Goal: Navigation & Orientation: Understand site structure

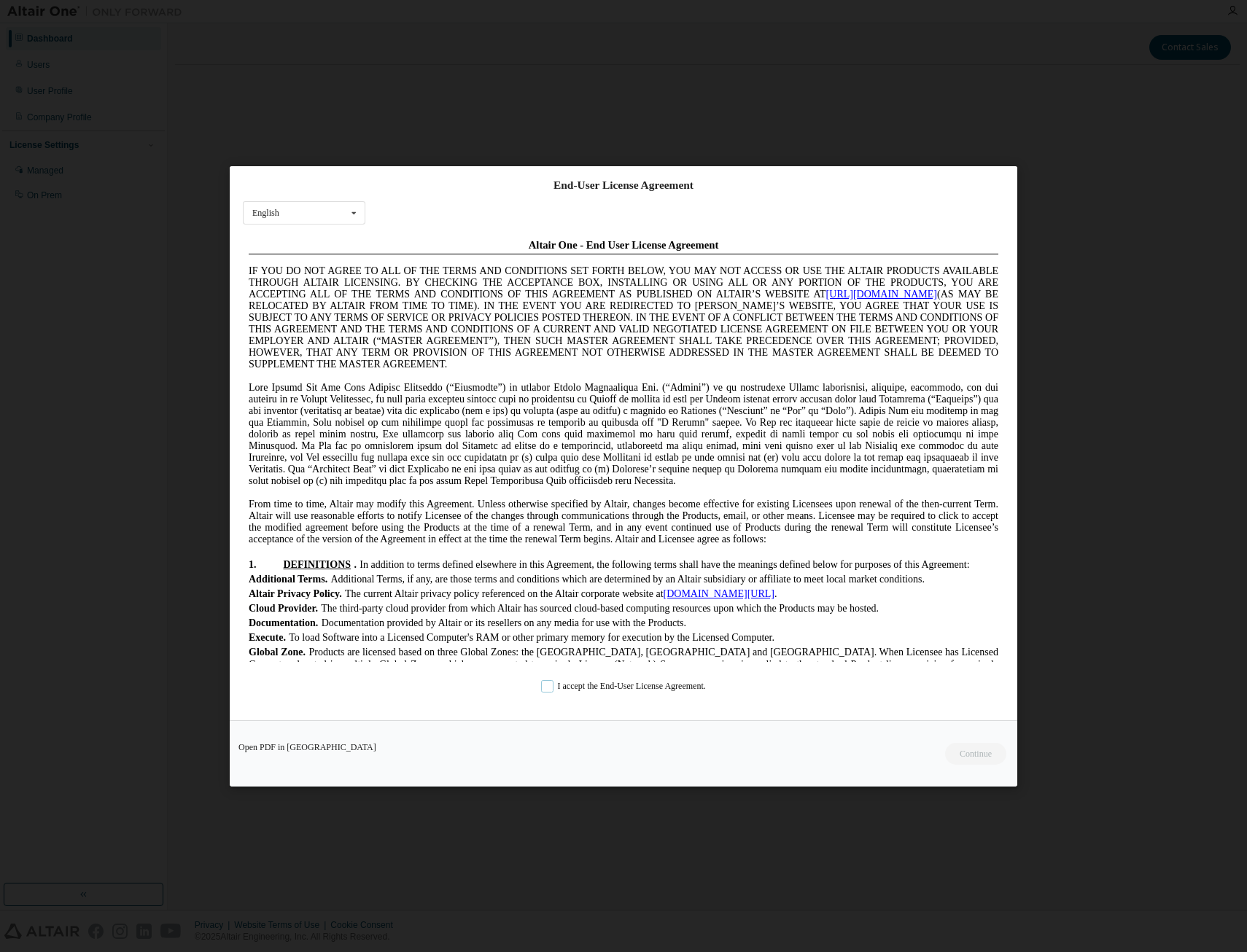
click at [549, 686] on label "I accept the End-User License Agreement." at bounding box center [623, 685] width 165 height 12
click at [967, 752] on button "Continue" at bounding box center [974, 752] width 63 height 22
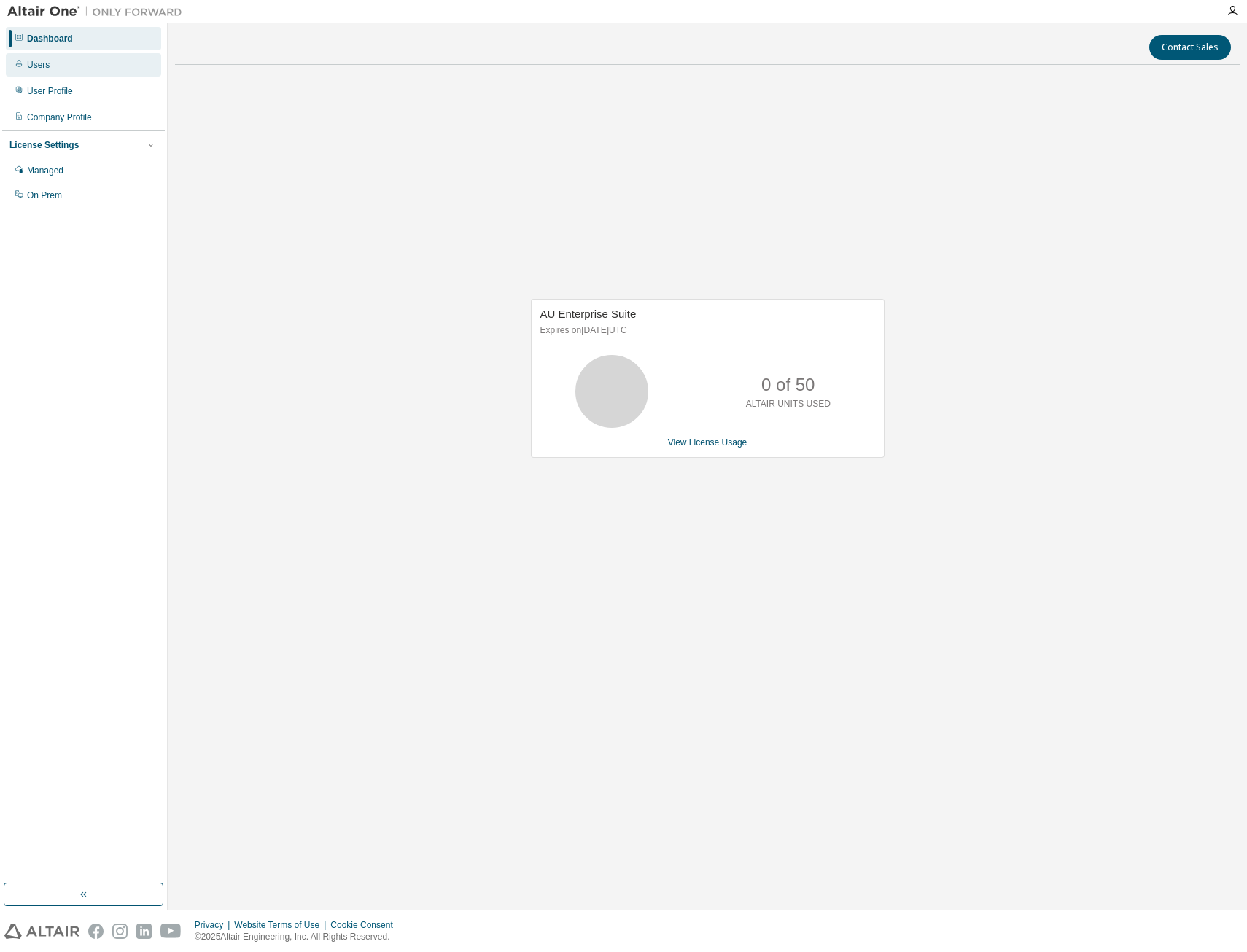
click at [53, 66] on div "Users" at bounding box center [84, 65] width 155 height 23
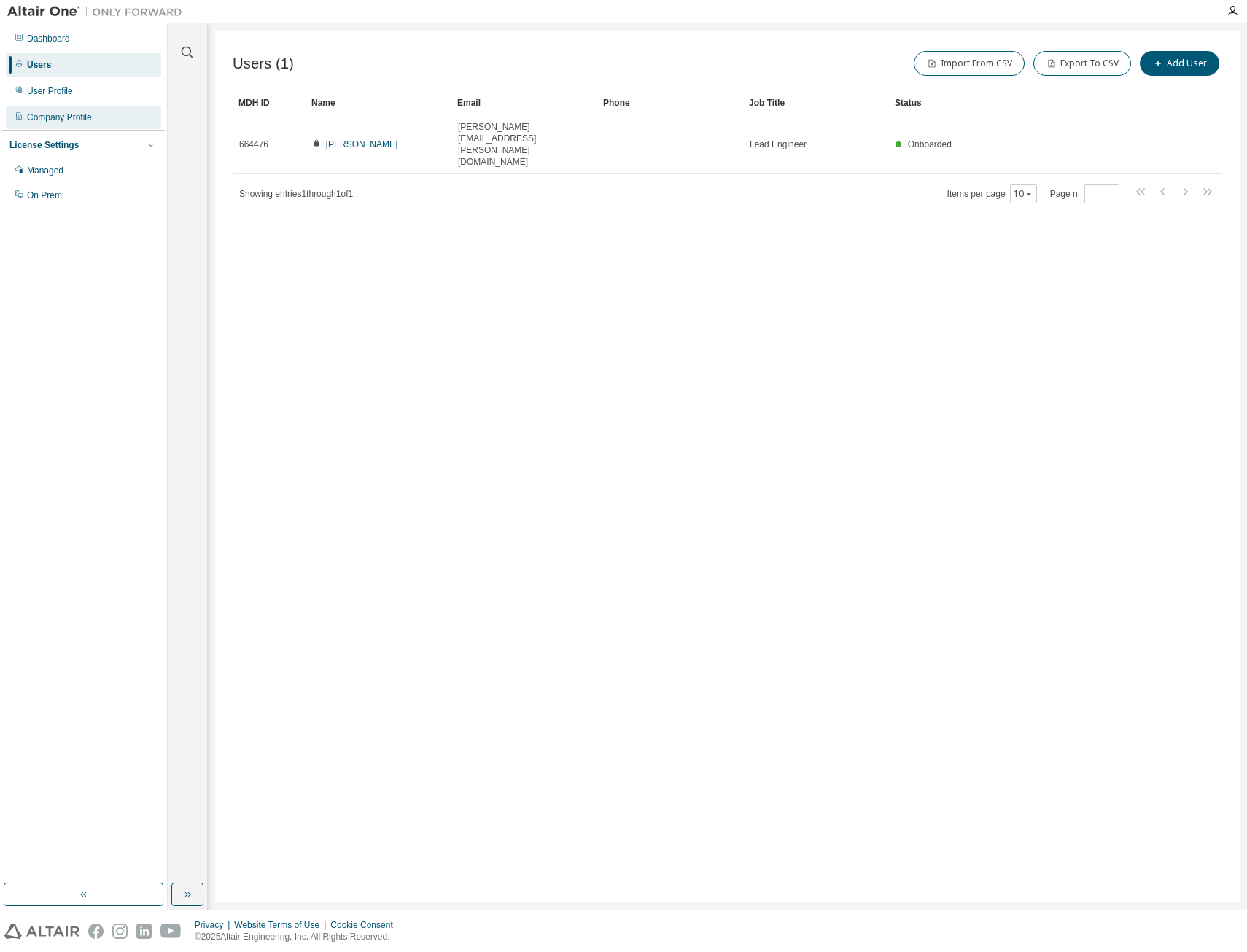
click at [59, 112] on div "Company Profile" at bounding box center [60, 117] width 65 height 11
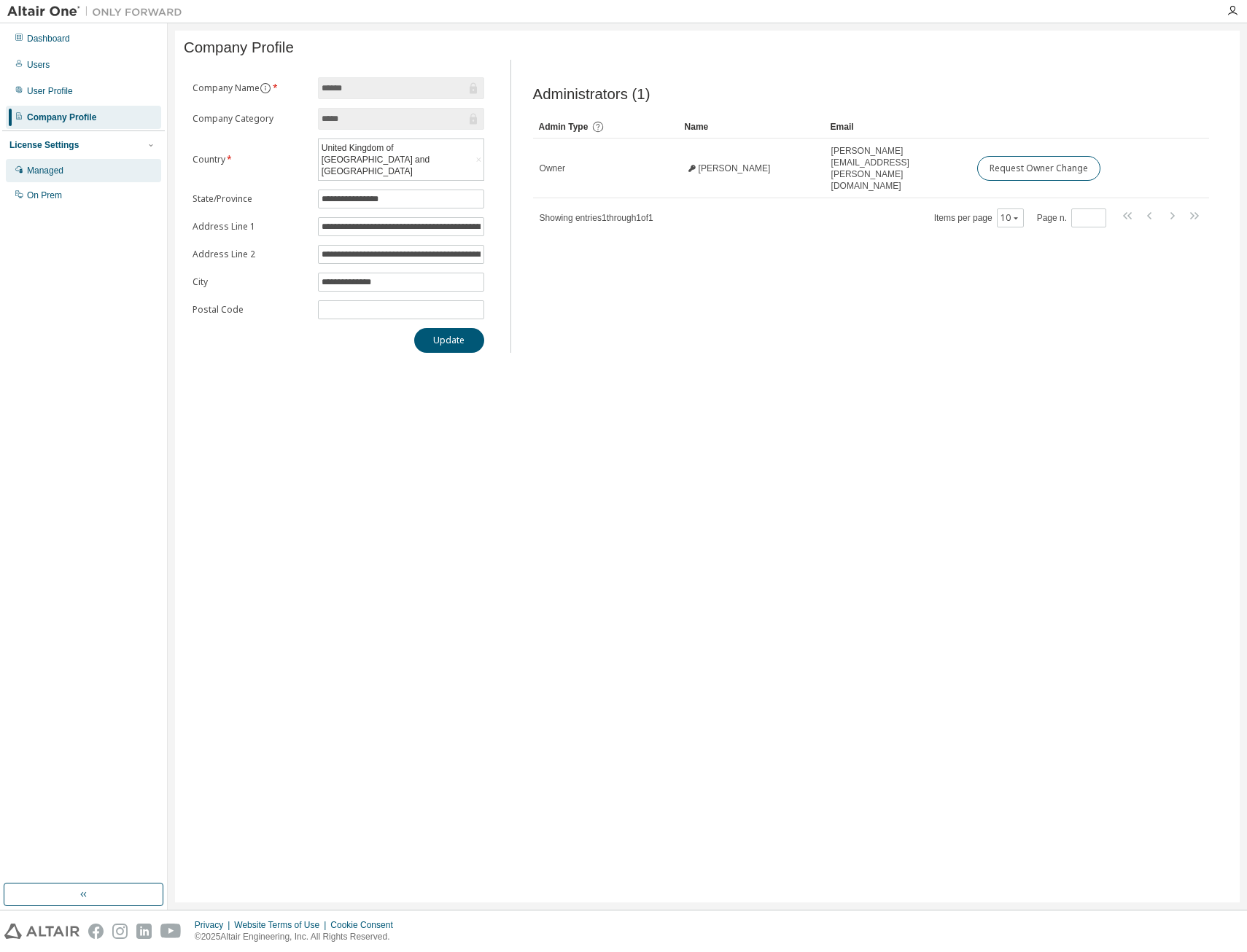
click at [68, 170] on div "Managed" at bounding box center [84, 170] width 155 height 23
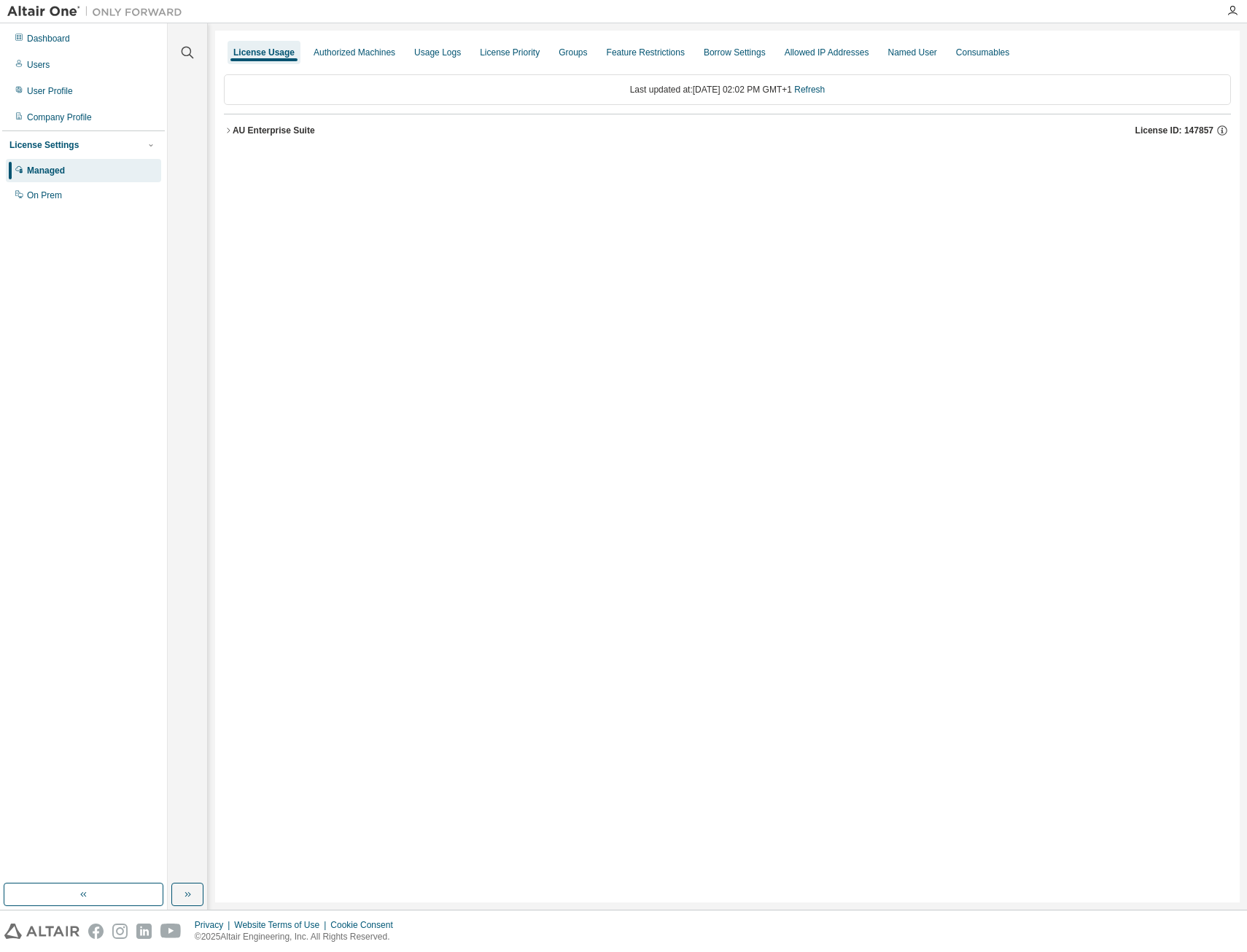
click at [228, 129] on icon "button" at bounding box center [228, 130] width 3 height 5
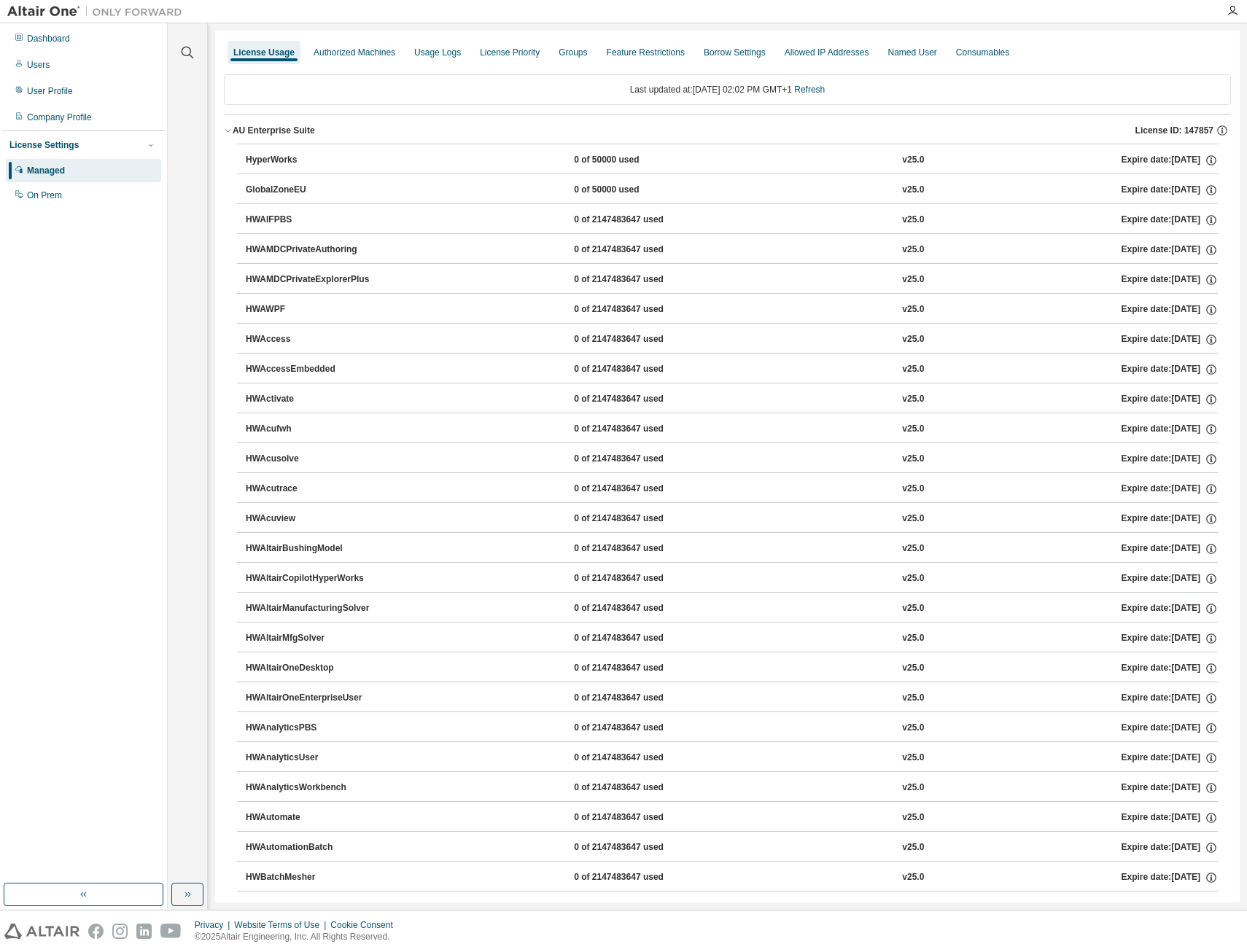
click at [228, 129] on icon "button" at bounding box center [228, 130] width 9 height 9
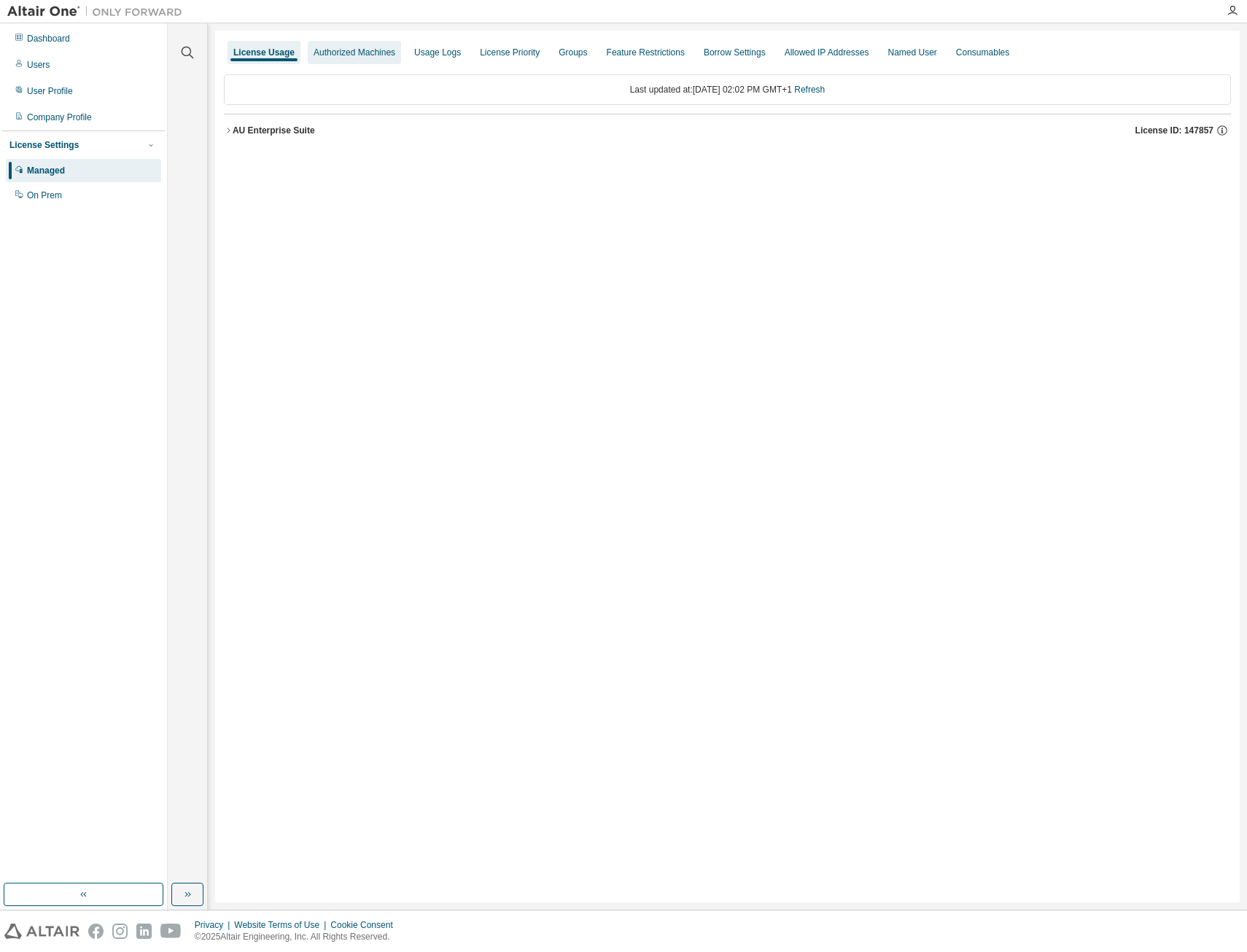
click at [379, 56] on div "Authorized Machines" at bounding box center [354, 52] width 81 height 11
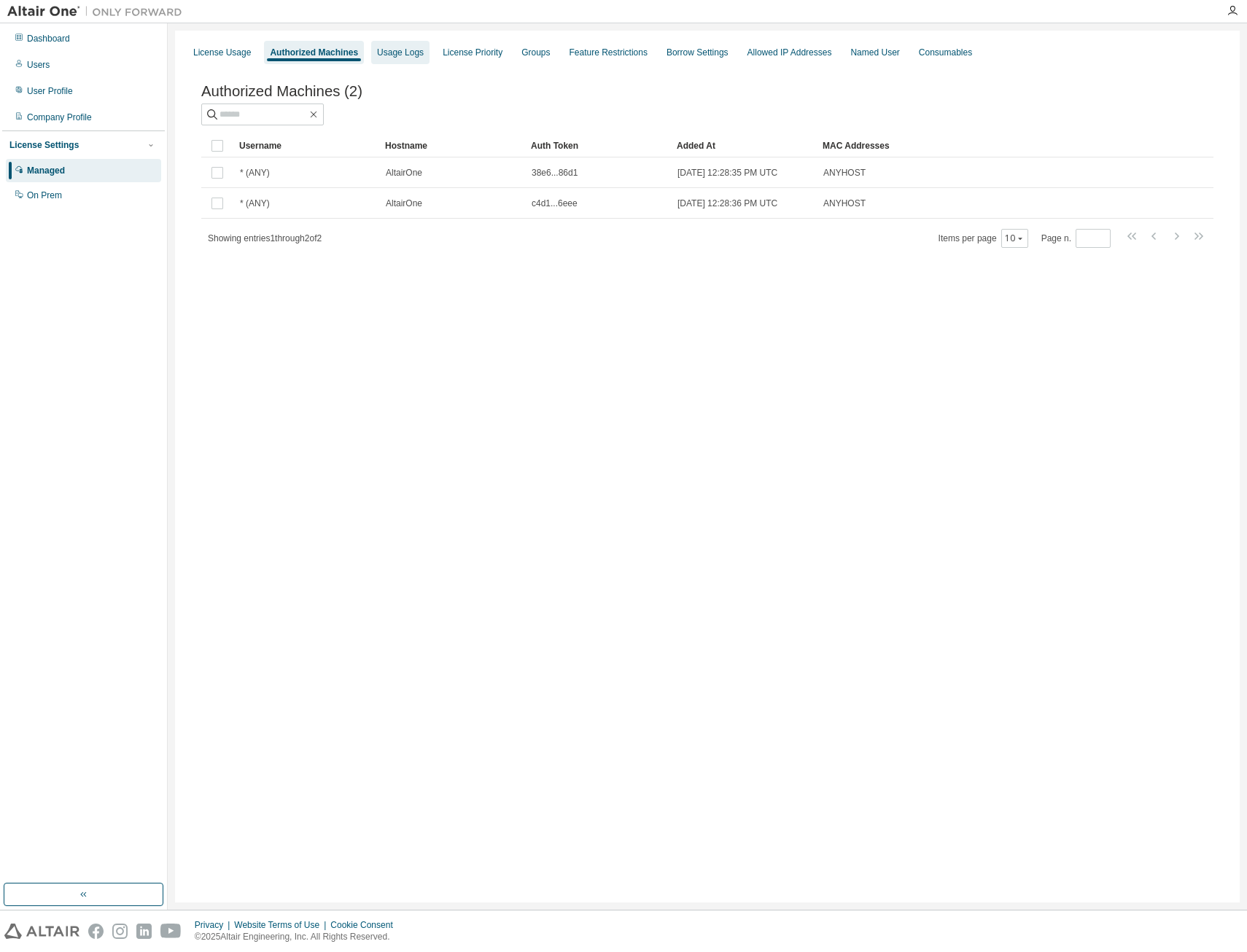
click at [413, 49] on div "Usage Logs" at bounding box center [400, 52] width 47 height 11
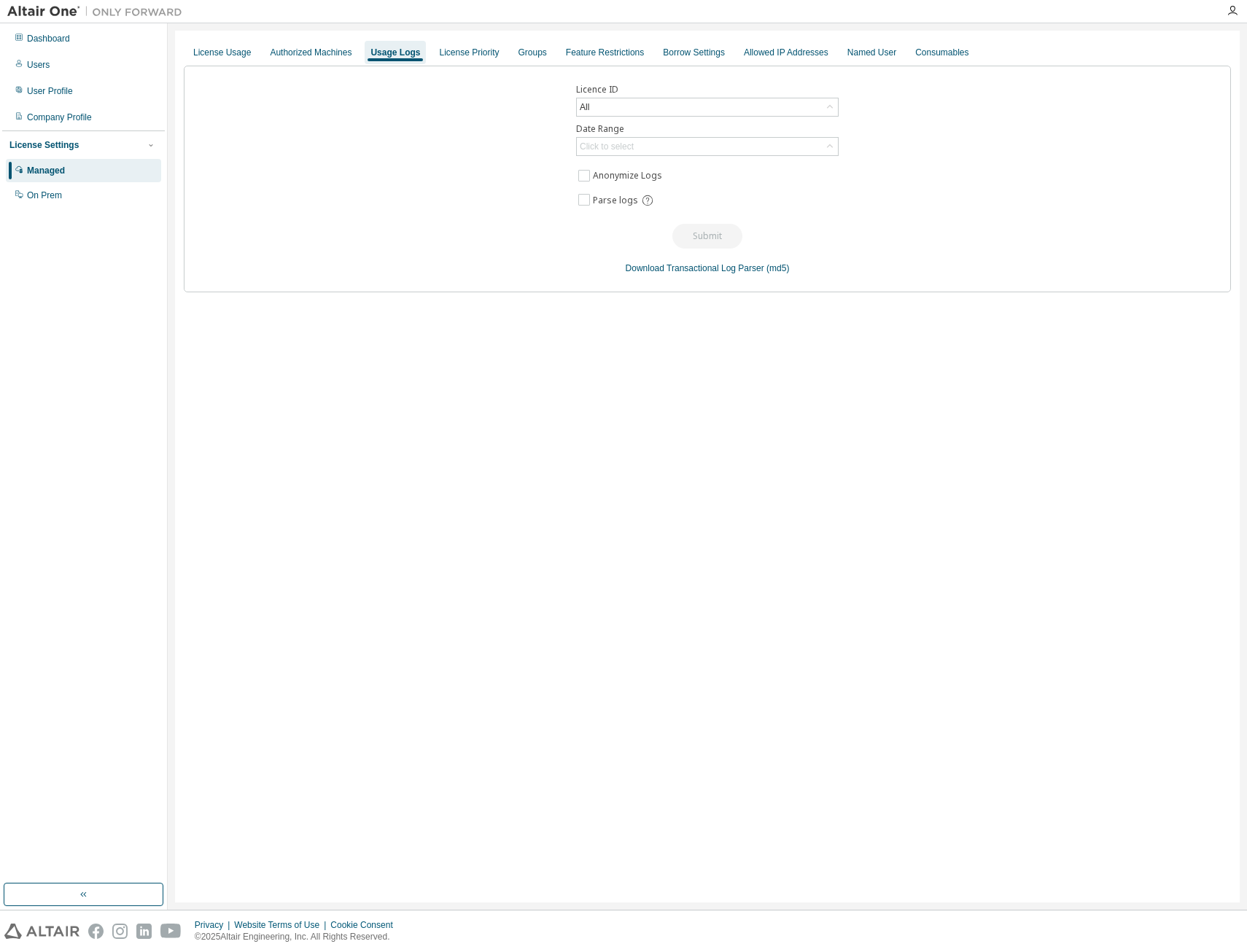
click at [500, 53] on div "License Usage Authorized Machines Usage Logs License Priority Groups Feature Re…" at bounding box center [708, 52] width 1047 height 26
click at [465, 47] on div "License Priority" at bounding box center [469, 52] width 60 height 11
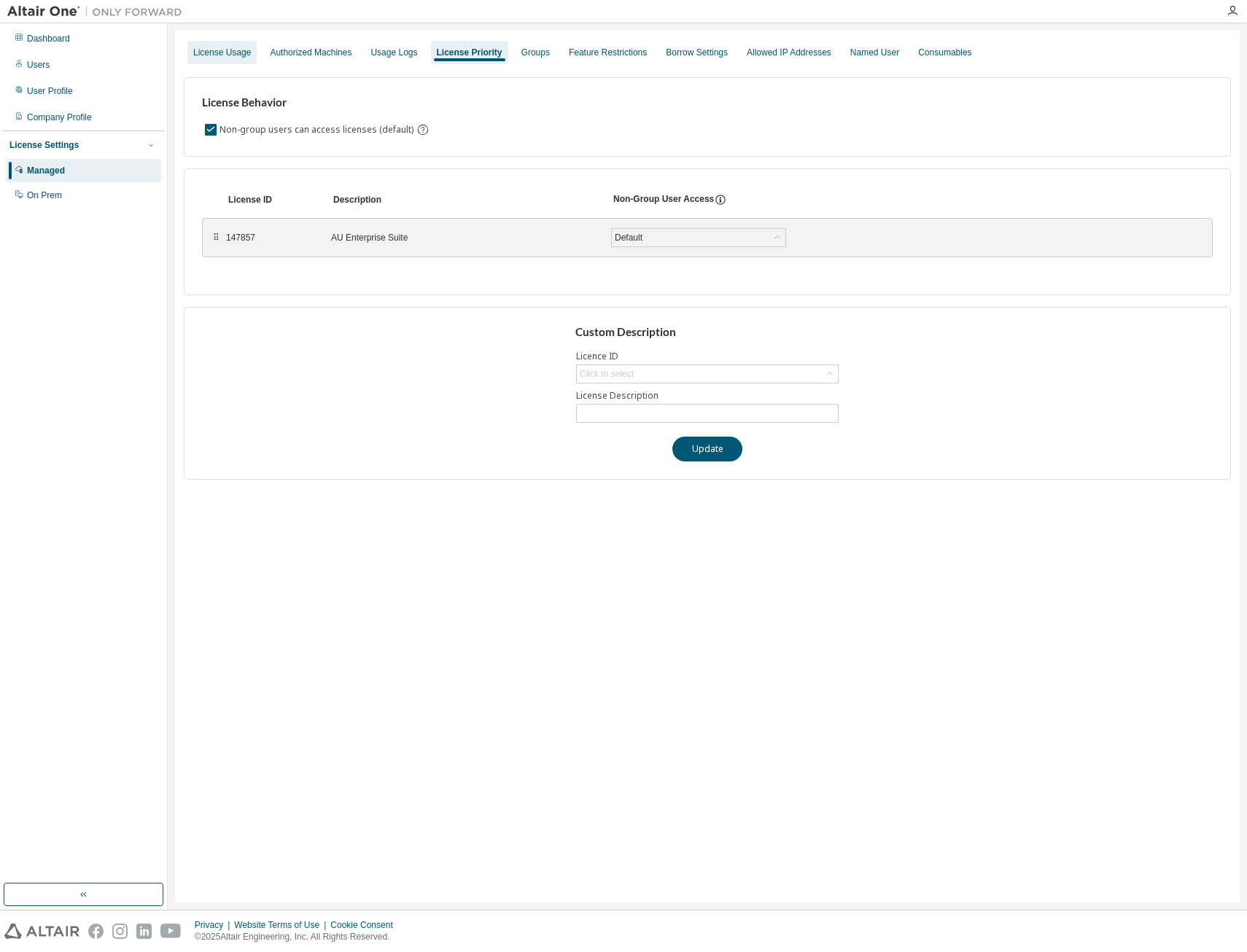
click at [246, 50] on div "License Usage" at bounding box center [222, 52] width 57 height 11
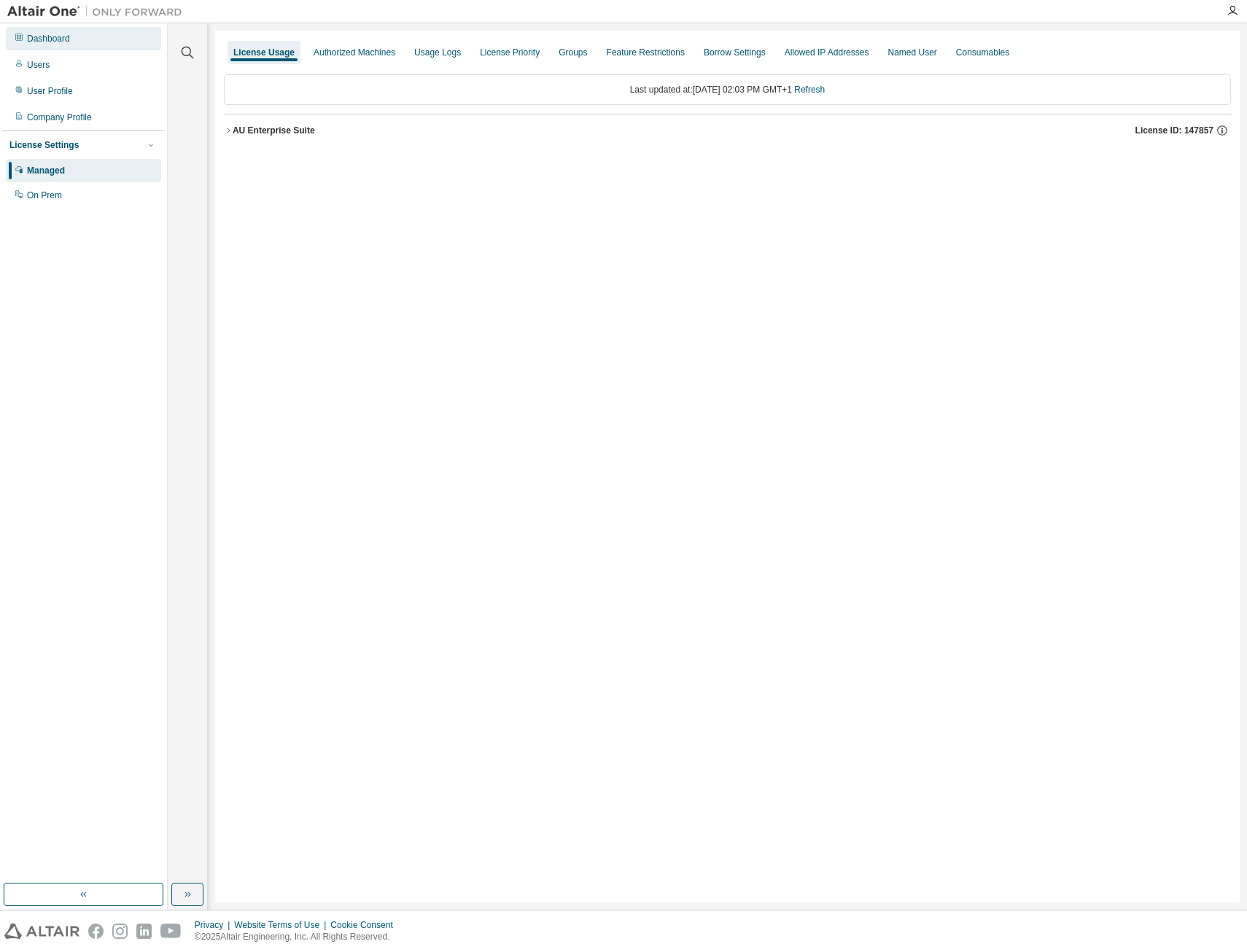
click at [35, 41] on div "Dashboard" at bounding box center [48, 38] width 43 height 11
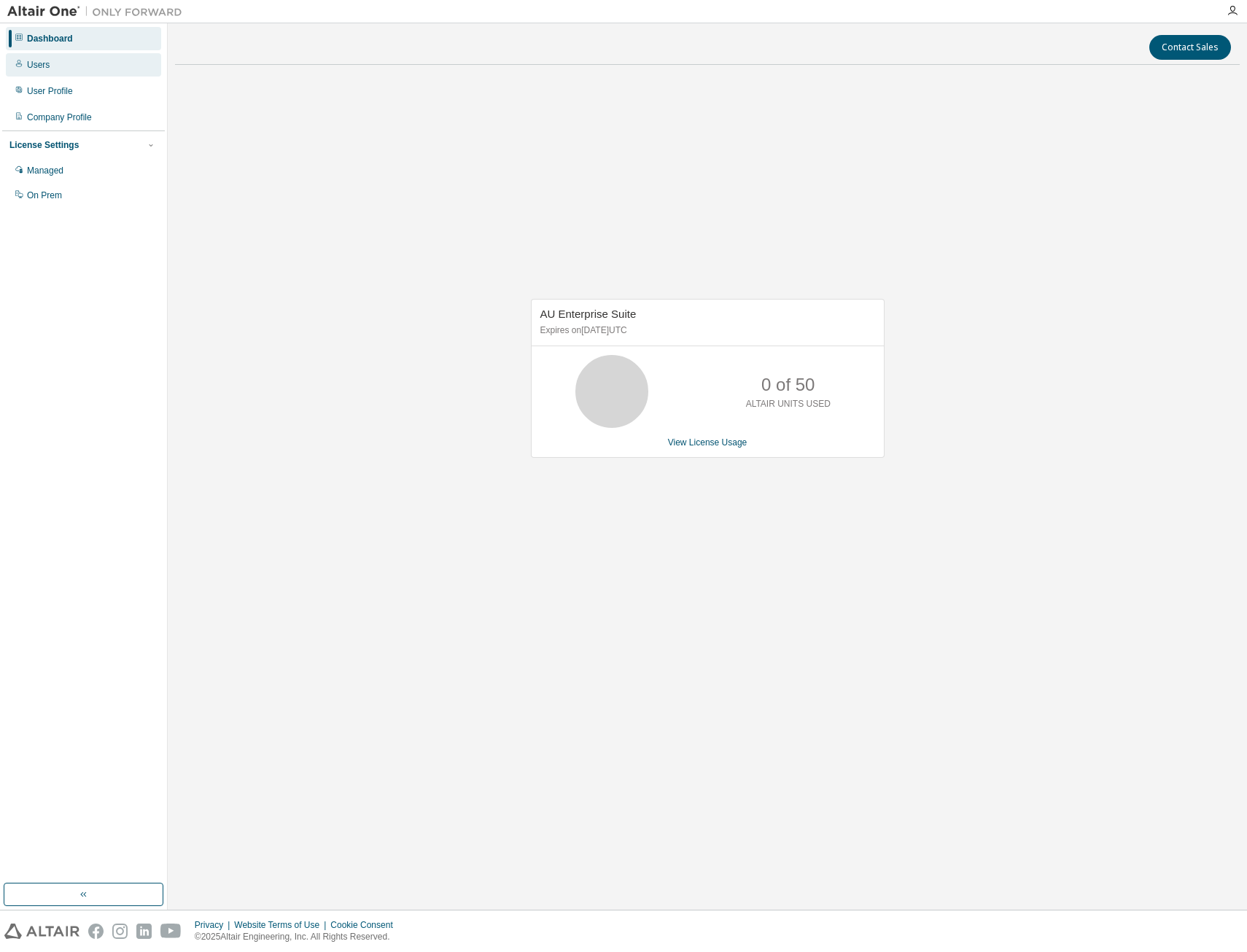
click at [41, 61] on div "Users" at bounding box center [38, 64] width 23 height 11
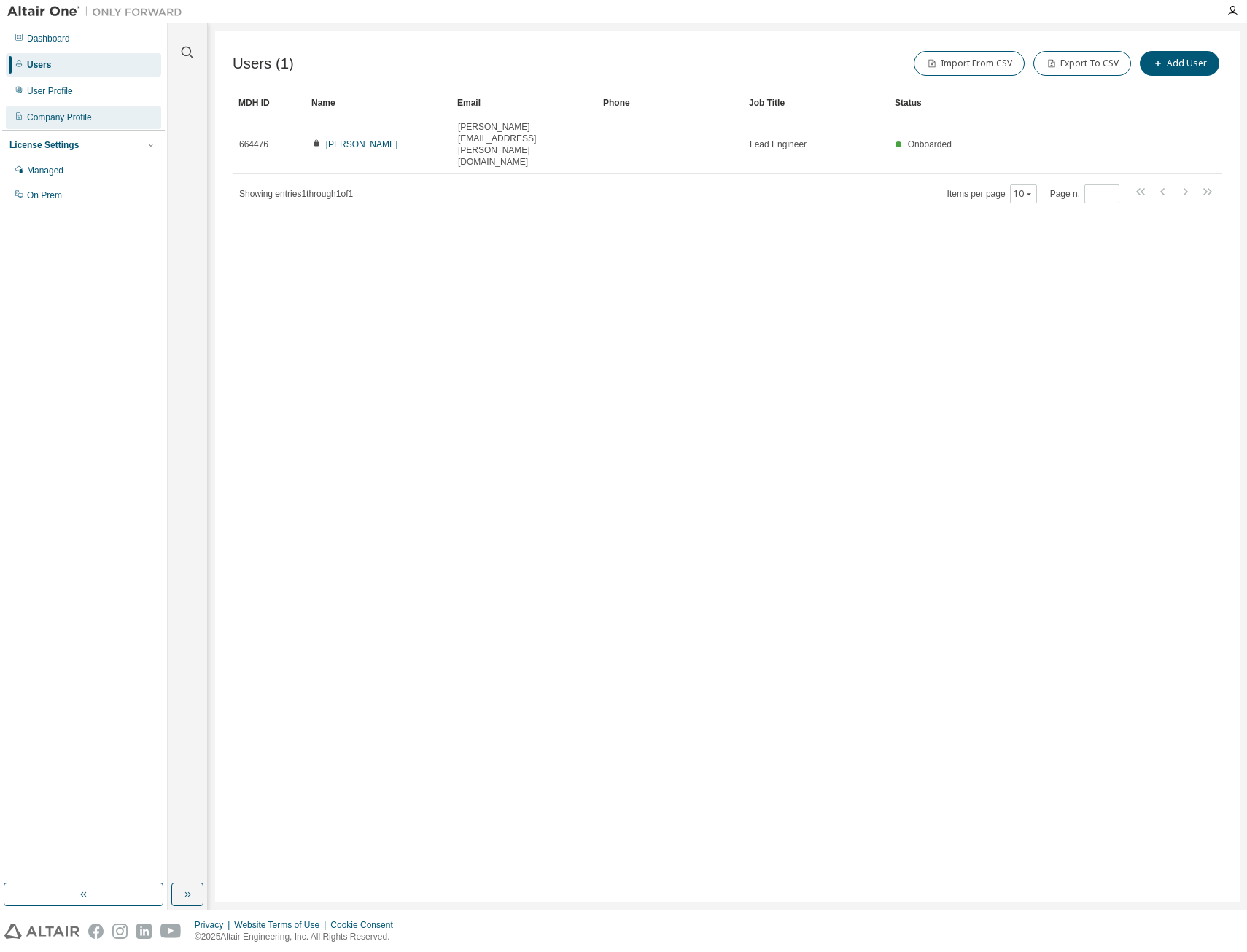
click at [57, 115] on div "Company Profile" at bounding box center [60, 117] width 65 height 11
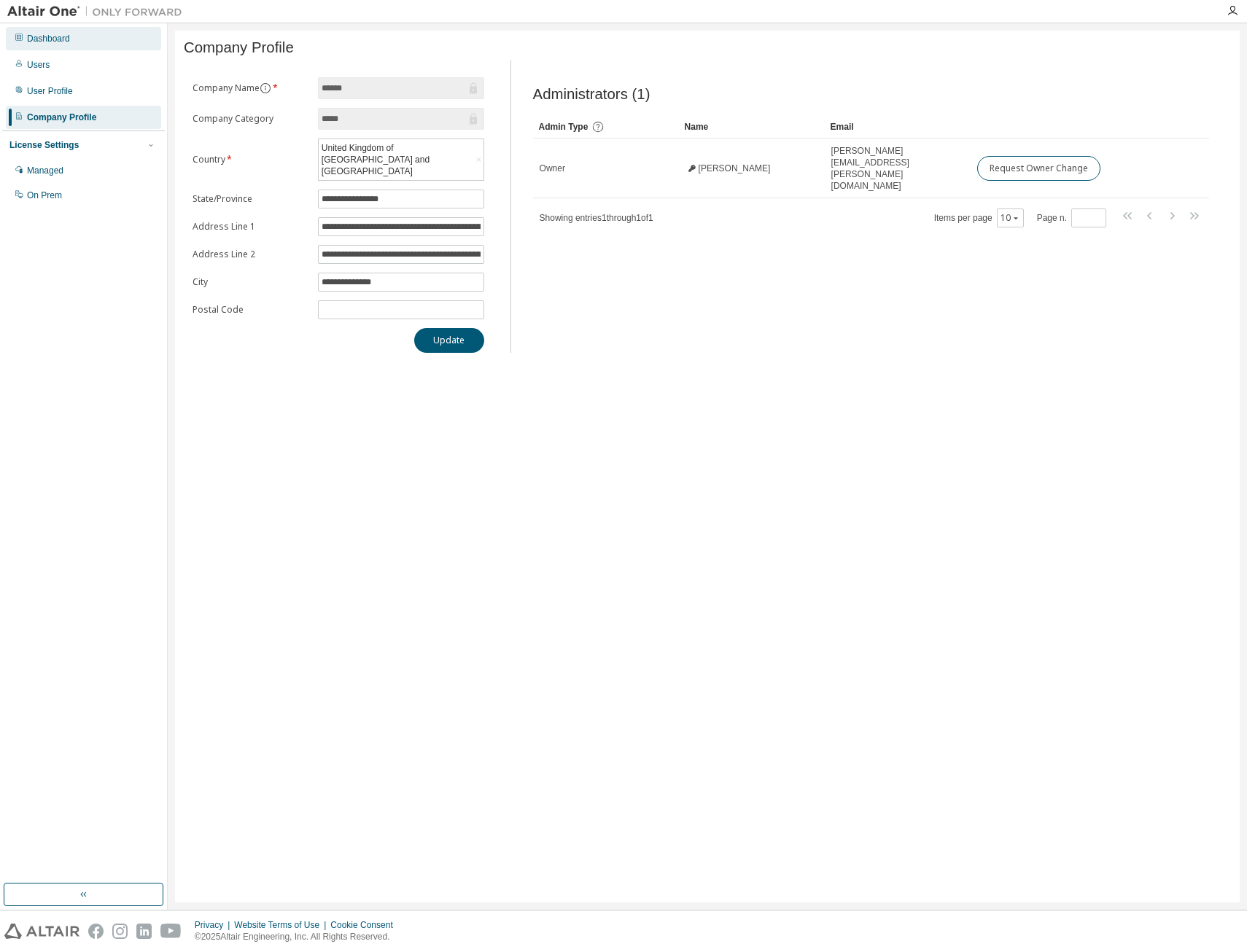
click at [42, 35] on div "Dashboard" at bounding box center [48, 38] width 43 height 11
